Goal: Transaction & Acquisition: Register for event/course

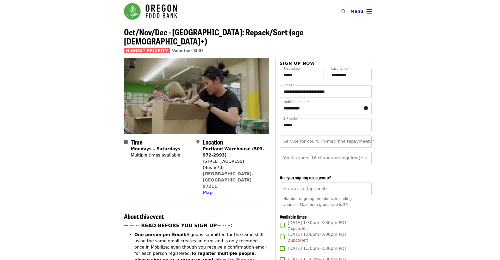
click at [356, 12] on span "Menu" at bounding box center [356, 11] width 13 height 5
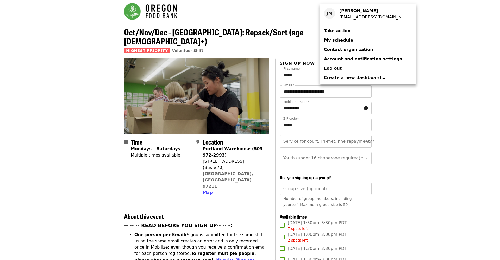
click at [338, 31] on span "Take action" at bounding box center [337, 30] width 27 height 5
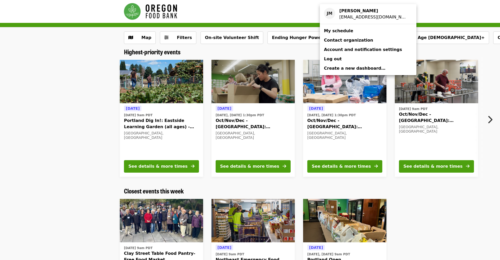
click at [494, 91] on div "Account menu" at bounding box center [250, 130] width 500 height 260
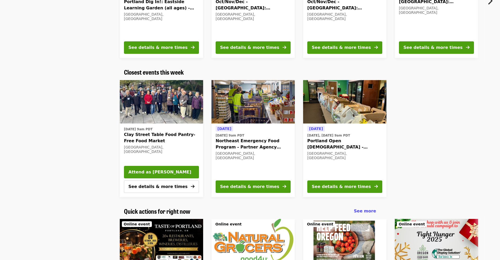
scroll to position [120, 0]
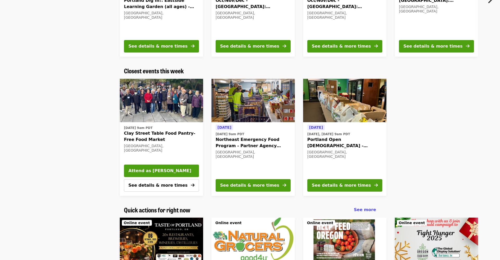
click at [252, 162] on div "[DATE] [DATE] 9am PDT Northeast Emergency Food Program - Partner Agency Support…" at bounding box center [252, 149] width 75 height 50
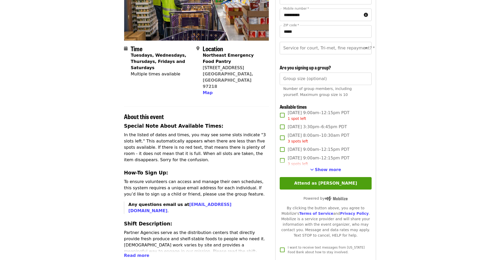
scroll to position [95, 0]
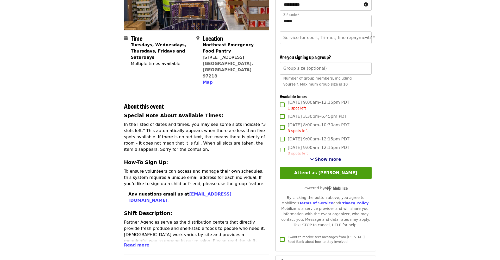
click at [321, 159] on span "Show more" at bounding box center [328, 159] width 26 height 5
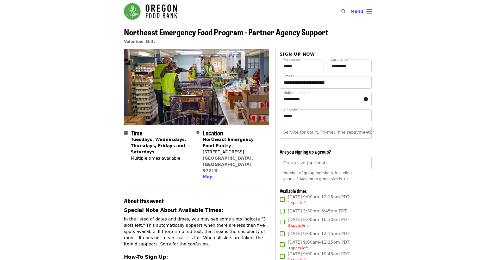
scroll to position [61, 0]
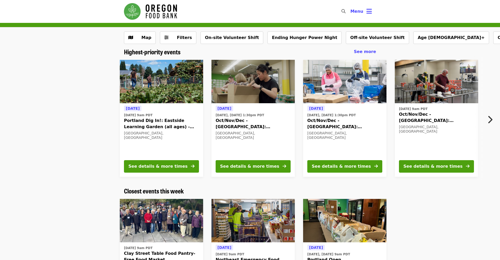
click at [255, 144] on div "[DATE] [DATE], [DATE] 1:30pm PDT Oct/Nov/Dec - [GEOGRAPHIC_DATA]: Repack/Sort (…" at bounding box center [252, 130] width 75 height 50
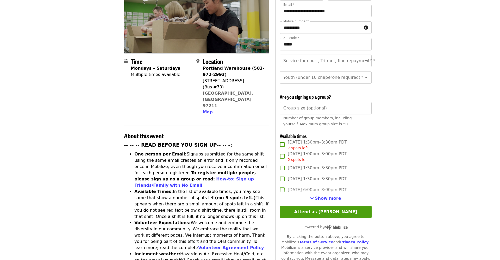
scroll to position [103, 0]
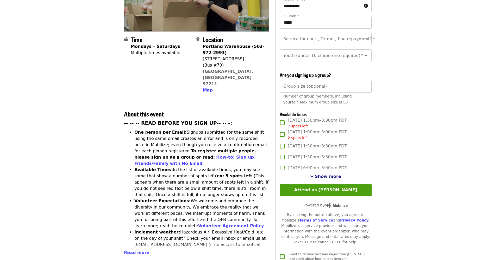
click at [327, 174] on span "Show more" at bounding box center [328, 176] width 26 height 5
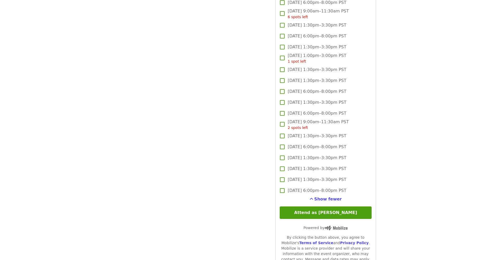
scroll to position [979, 0]
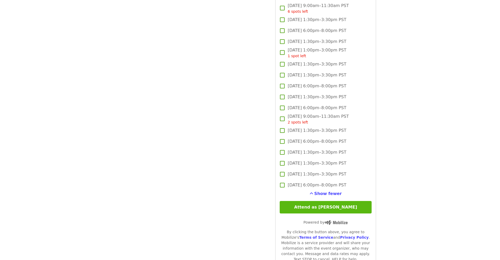
click at [331, 201] on button "Attend as [PERSON_NAME]" at bounding box center [325, 207] width 92 height 12
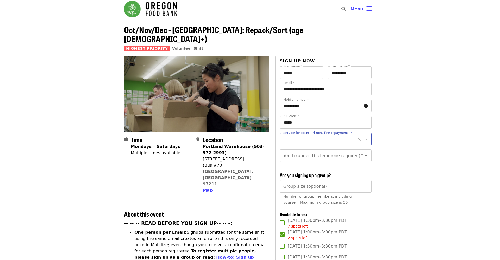
click at [366, 139] on icon "Open" at bounding box center [366, 139] width 3 height 1
click at [333, 154] on li "Yes- Form required. See shift description for link" at bounding box center [325, 157] width 92 height 16
type input "**********"
click at [367, 155] on icon "Open" at bounding box center [366, 155] width 3 height 1
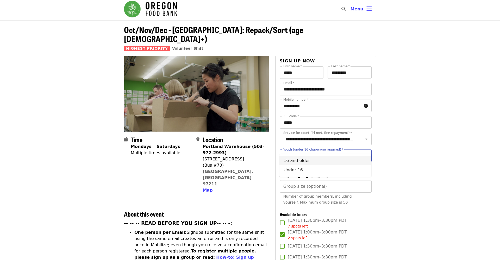
click at [339, 159] on li "16 and older" at bounding box center [325, 160] width 92 height 9
type input "**********"
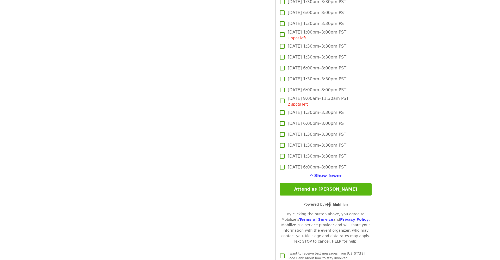
scroll to position [998, 0]
click at [337, 182] on button "Attend as [PERSON_NAME]" at bounding box center [325, 188] width 92 height 12
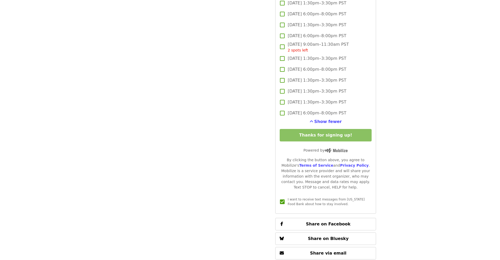
scroll to position [1080, 0]
